Goal: Check status

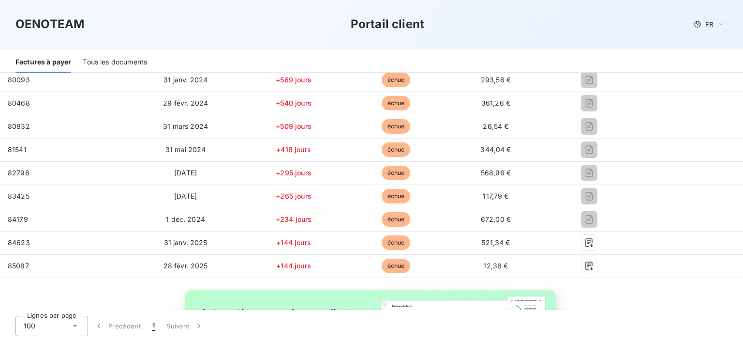
scroll to position [46, 0]
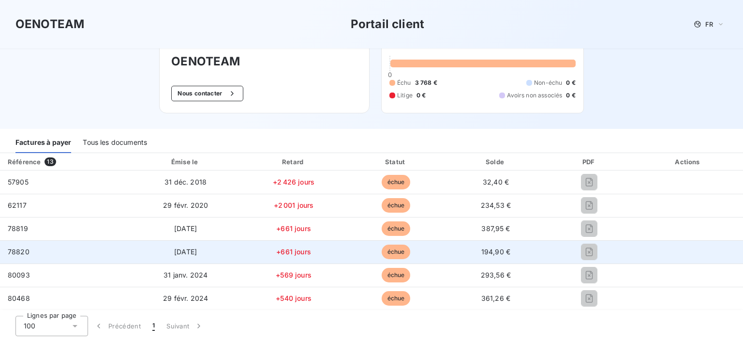
click at [589, 260] on td at bounding box center [589, 251] width 89 height 23
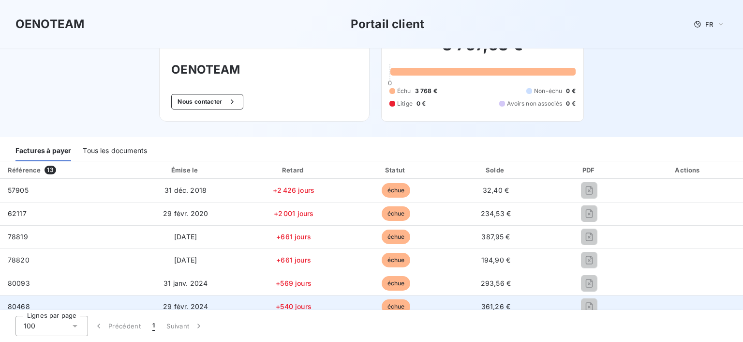
scroll to position [0, 0]
